Goal: Find specific page/section: Find specific page/section

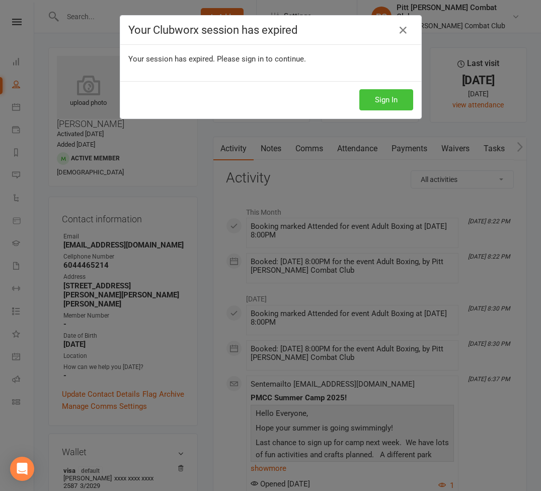
click at [399, 102] on button "Sign In" at bounding box center [387, 99] width 54 height 21
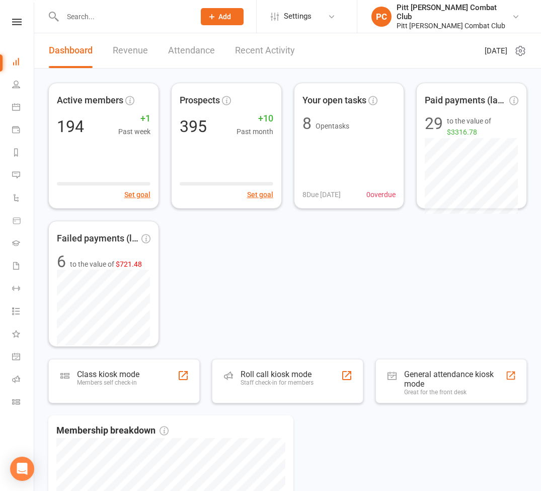
click at [77, 9] on div at bounding box center [118, 16] width 140 height 33
click at [78, 22] on input "text" at bounding box center [123, 17] width 128 height 14
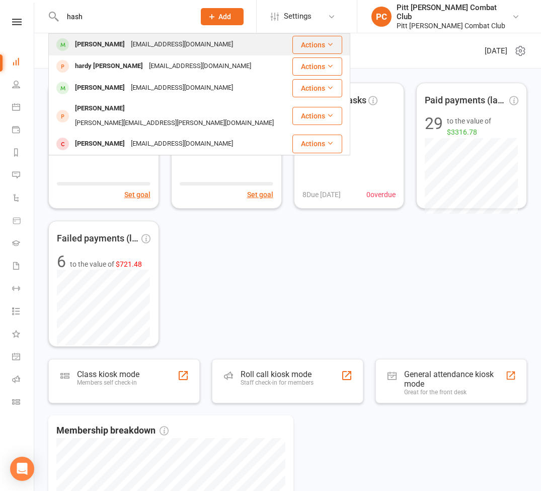
type input "hash"
click at [82, 50] on div "[PERSON_NAME]" at bounding box center [100, 44] width 56 height 15
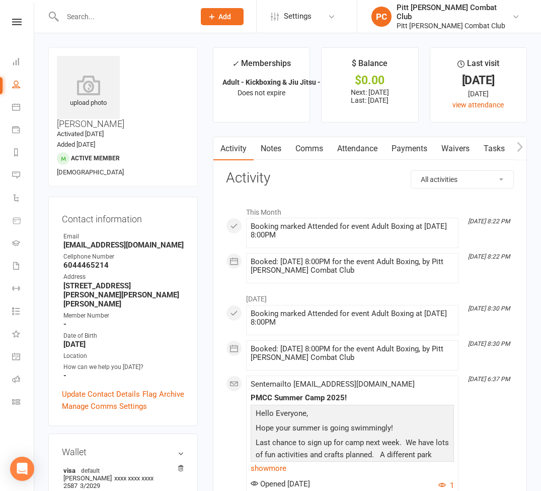
click at [403, 154] on link "Payments" at bounding box center [410, 148] width 50 height 23
